Goal: Information Seeking & Learning: Learn about a topic

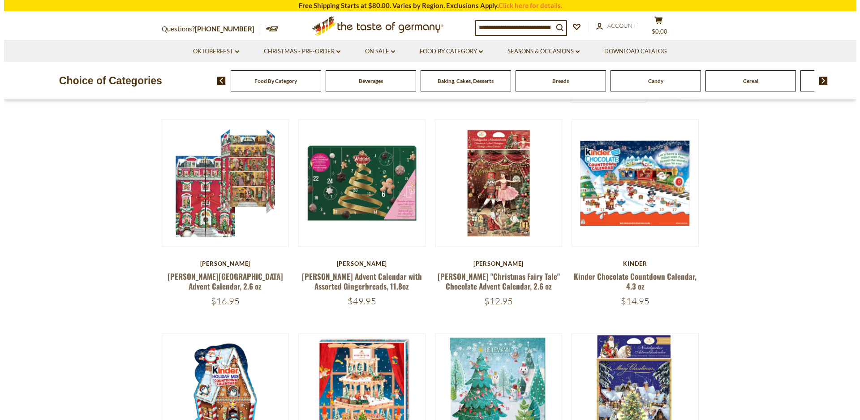
scroll to position [88, 0]
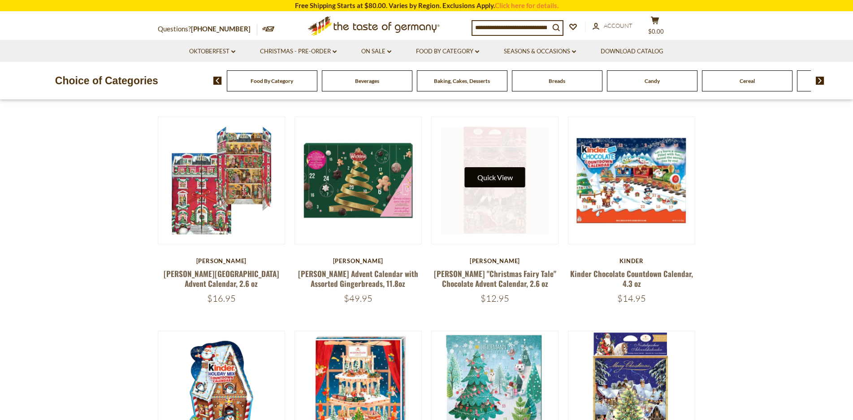
click at [496, 177] on button "Quick View" at bounding box center [495, 177] width 60 height 20
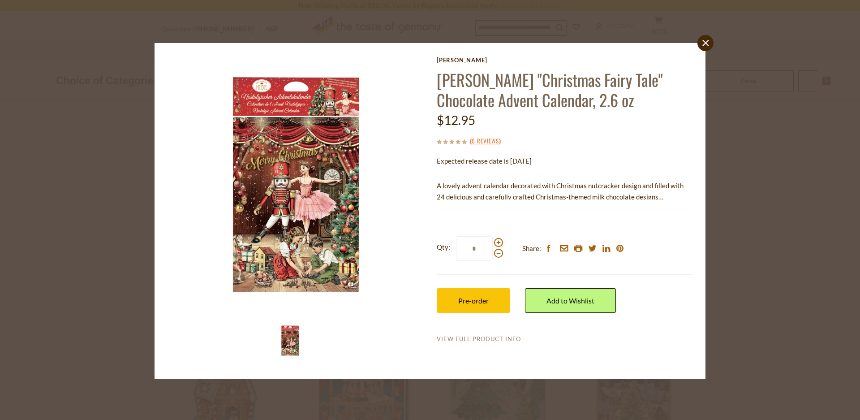
click at [497, 340] on link "View Full Product Info" at bounding box center [479, 339] width 84 height 8
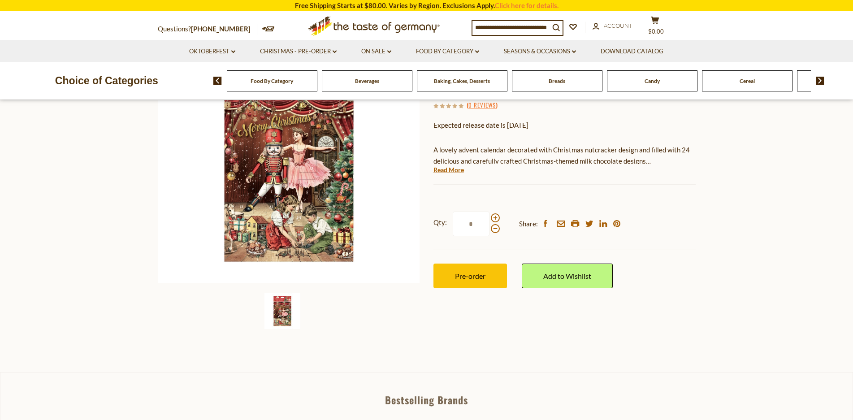
scroll to position [111, 0]
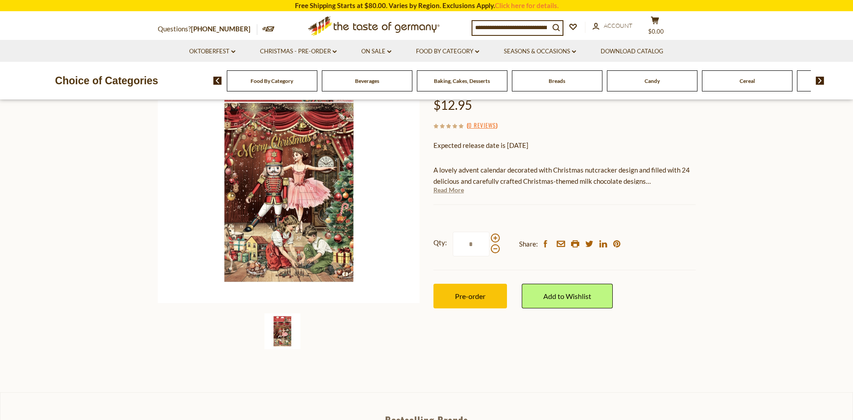
click at [446, 190] on link "Read More" at bounding box center [448, 190] width 30 height 9
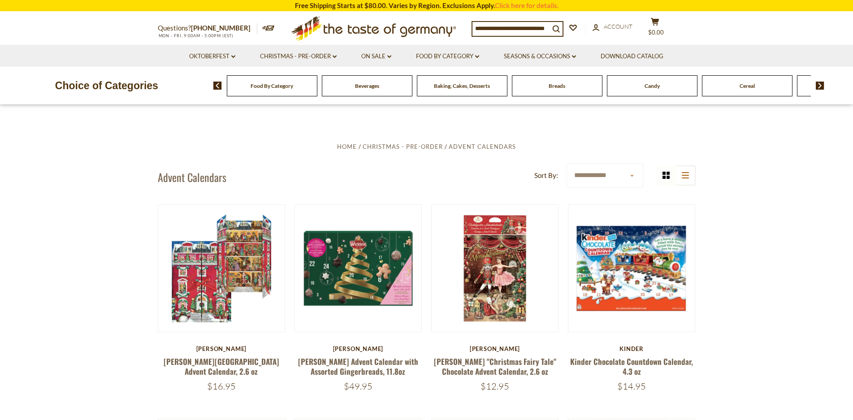
click at [823, 83] on img at bounding box center [820, 86] width 9 height 8
click at [691, 87] on span "Coffee, Cocoa & Tea" at bounding box center [699, 85] width 47 height 7
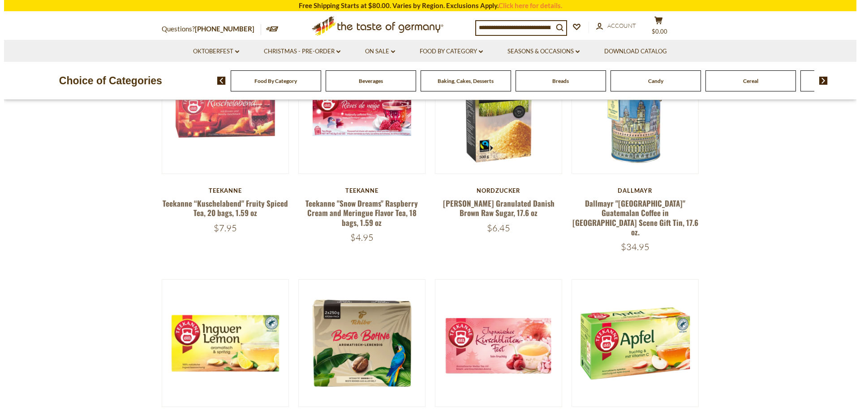
scroll to position [296, 0]
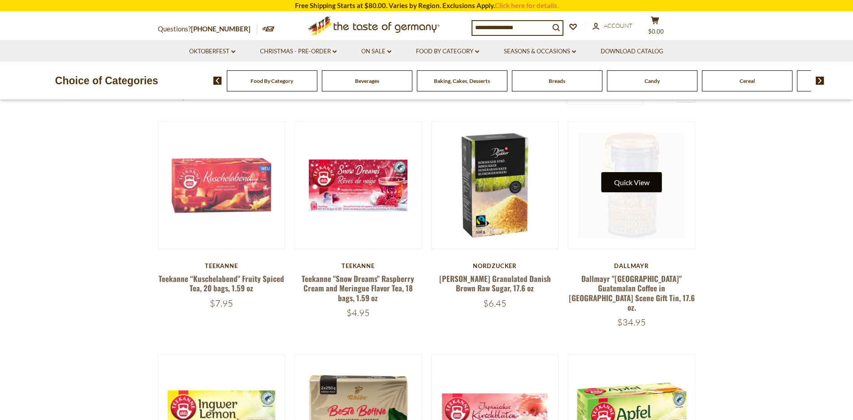
click at [634, 187] on button "Quick View" at bounding box center [631, 182] width 60 height 20
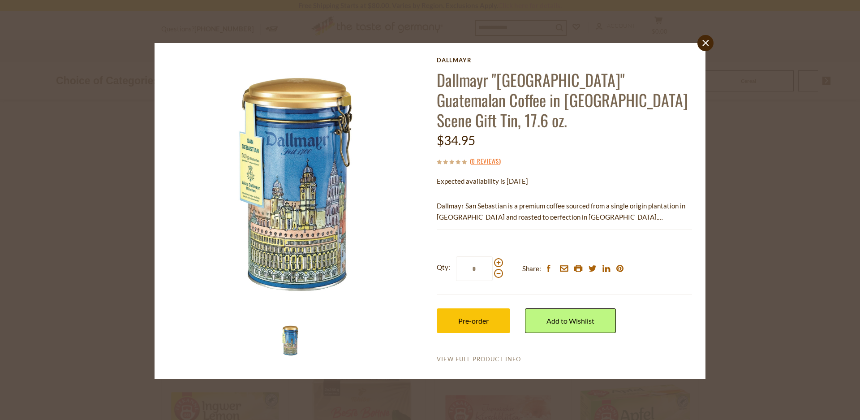
click at [486, 355] on link "View Full Product Info" at bounding box center [479, 359] width 84 height 8
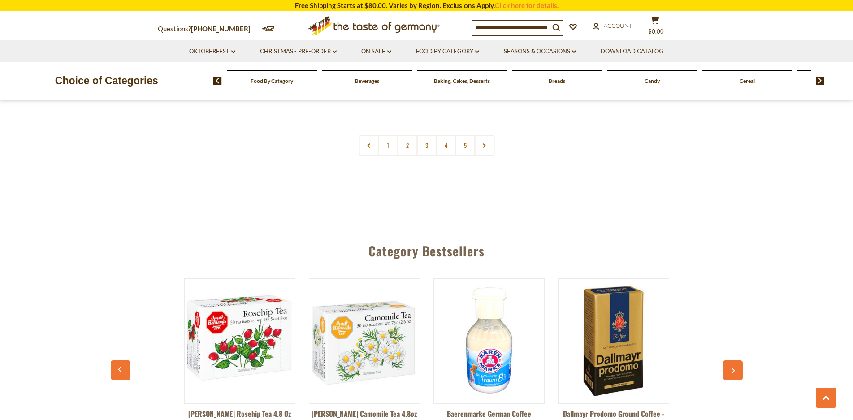
scroll to position [2281, 0]
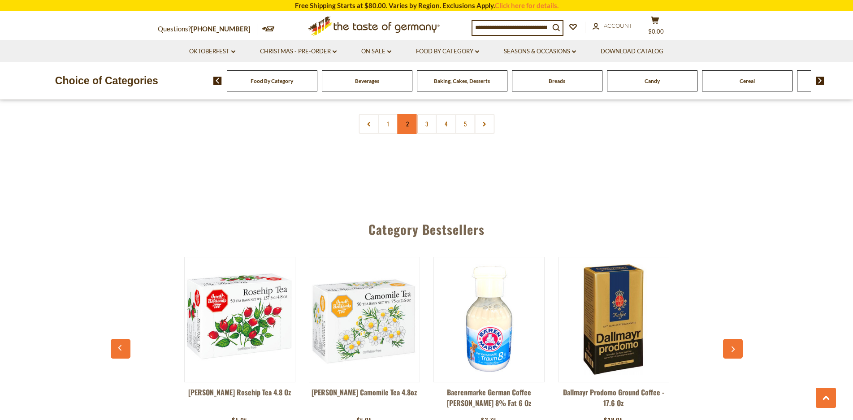
click at [406, 114] on link "2" at bounding box center [407, 124] width 20 height 20
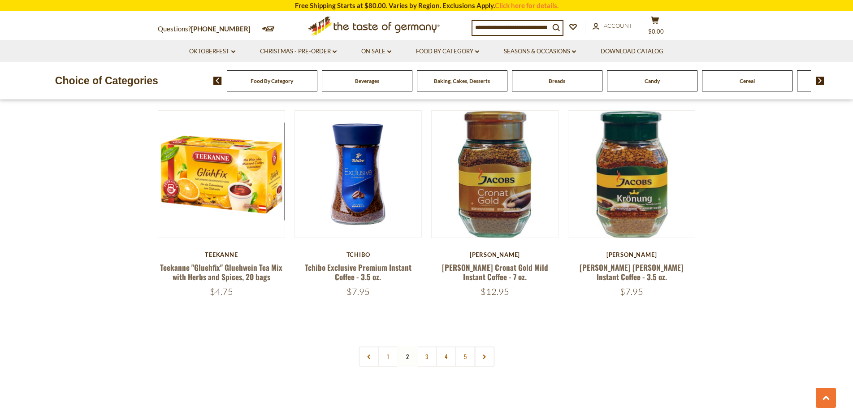
scroll to position [2014, 0]
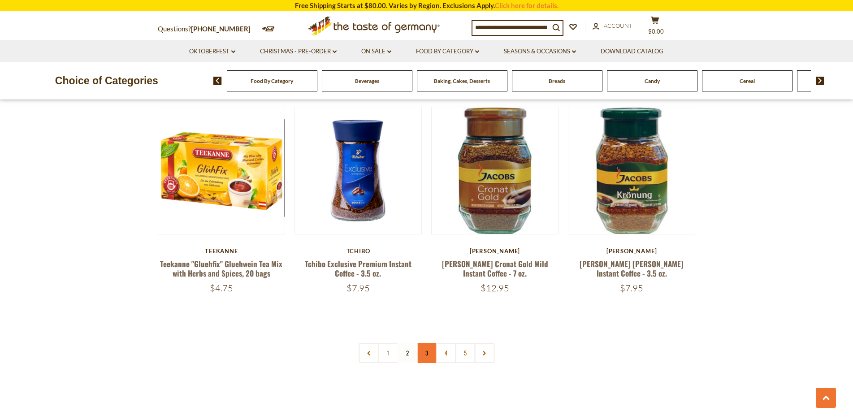
click at [423, 355] on link "3" at bounding box center [426, 353] width 20 height 20
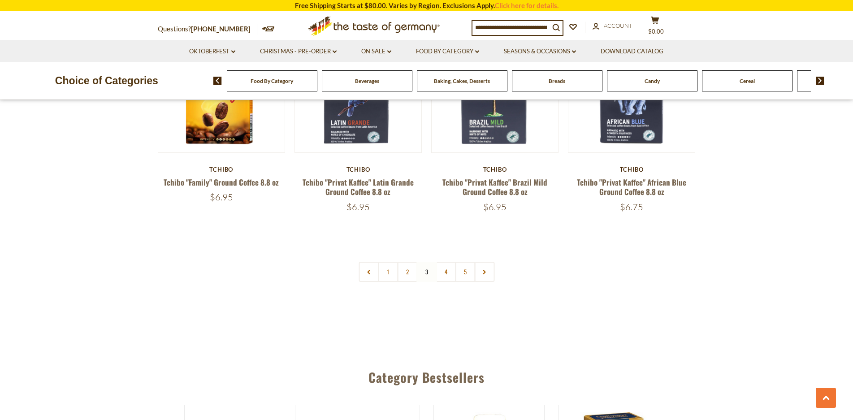
scroll to position [2112, 0]
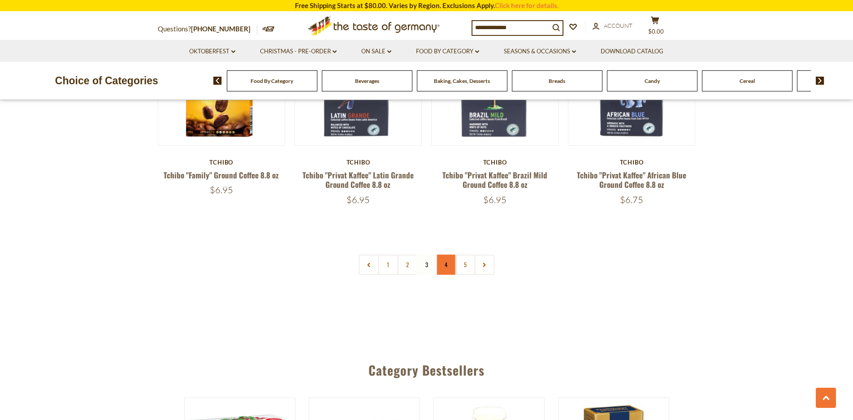
click at [445, 266] on link "4" at bounding box center [446, 265] width 20 height 20
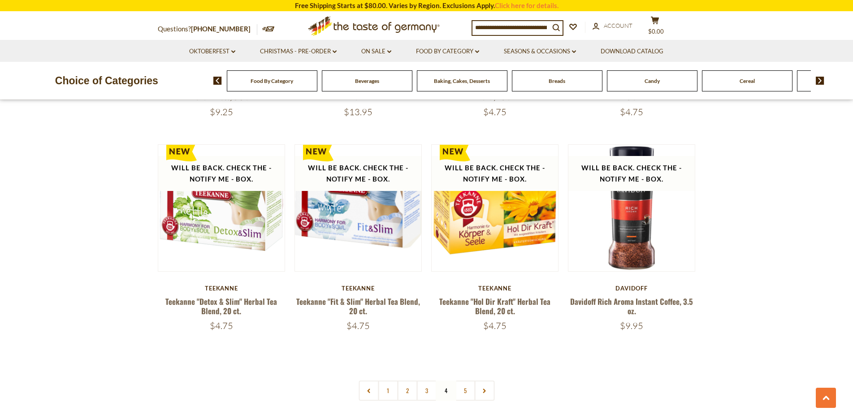
scroll to position [2015, 0]
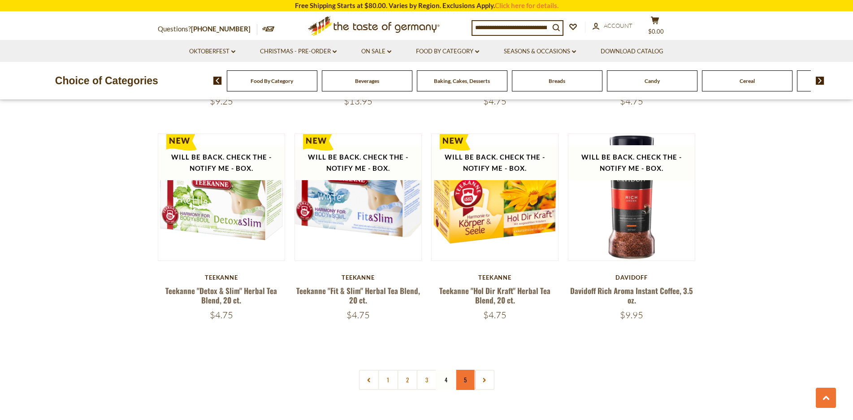
click at [464, 370] on link "5" at bounding box center [465, 380] width 20 height 20
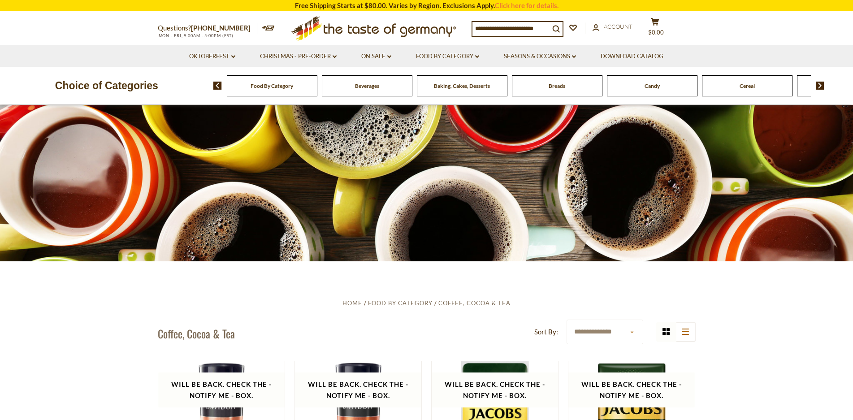
scroll to position [0, 0]
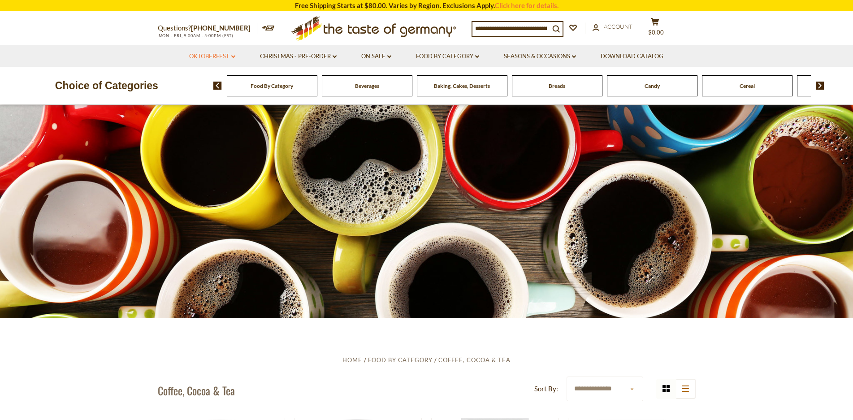
click at [231, 55] on link "Oktoberfest dropdown_arrow" at bounding box center [212, 57] width 46 height 10
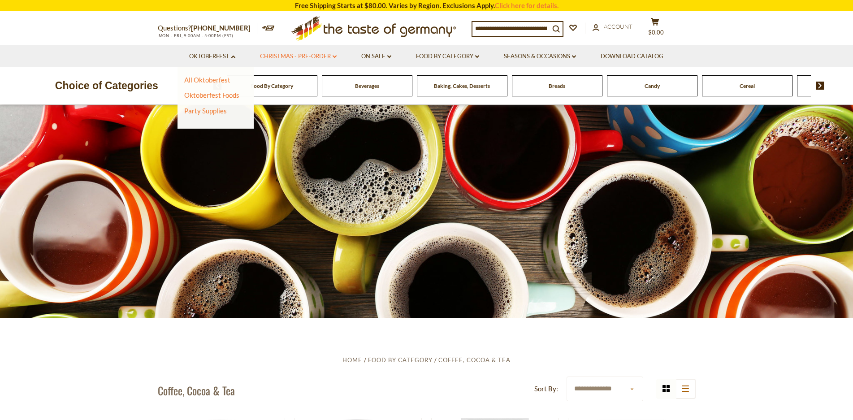
click at [295, 55] on link "Christmas - PRE-ORDER dropdown_arrow" at bounding box center [298, 57] width 77 height 10
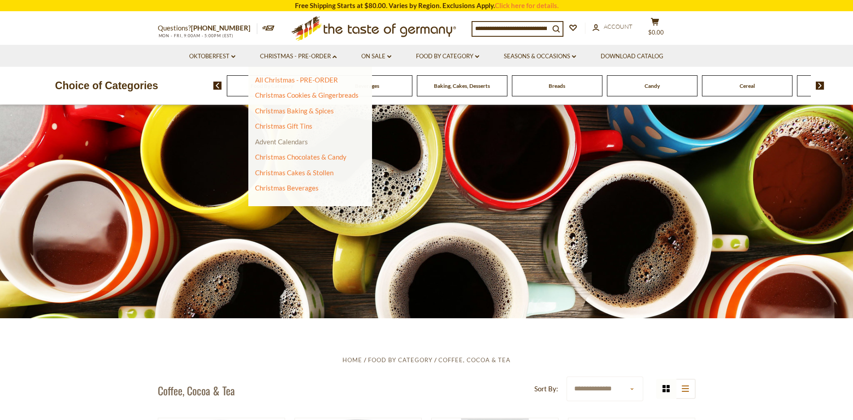
click at [295, 140] on link "Advent Calendars" at bounding box center [281, 142] width 53 height 8
